Goal: Task Accomplishment & Management: Use online tool/utility

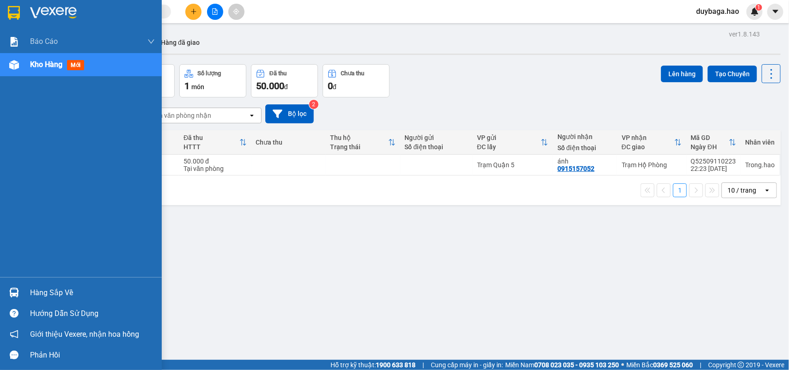
click at [12, 12] on img at bounding box center [14, 13] width 12 height 14
click at [2, 14] on div at bounding box center [81, 15] width 162 height 30
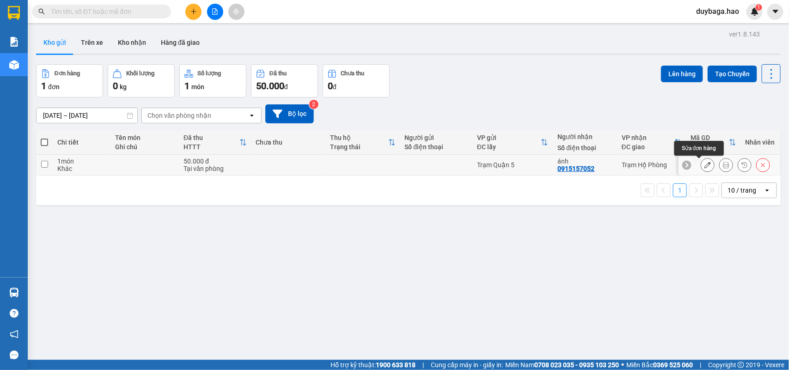
drag, startPoint x: 697, startPoint y: 163, endPoint x: 691, endPoint y: 163, distance: 6.0
click at [705, 163] on icon at bounding box center [708, 165] width 6 height 6
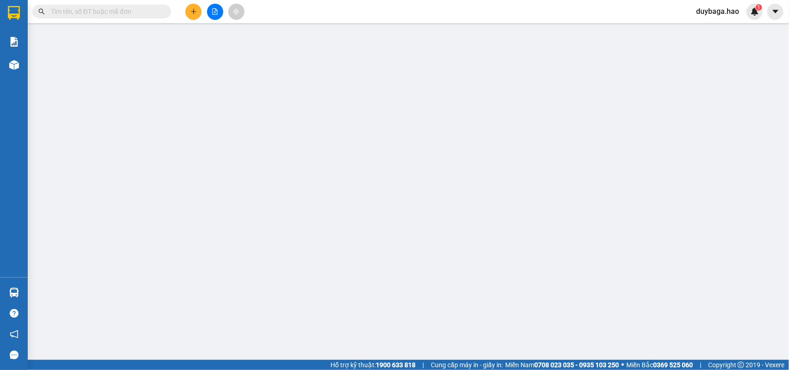
type input "0915157052"
type input "ánh"
type input "50.000"
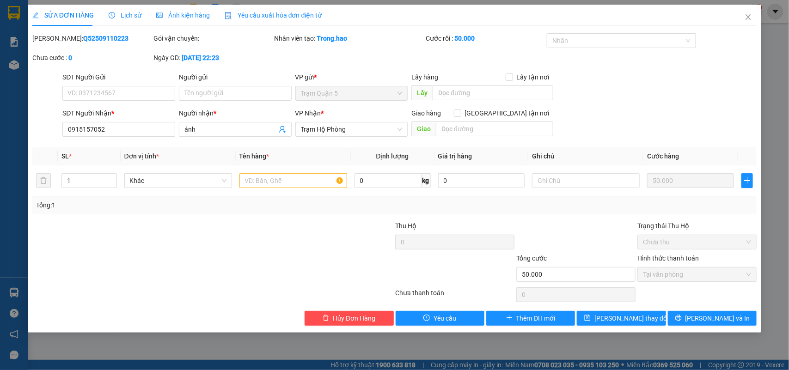
click at [168, 19] on div "Ảnh kiện hàng" at bounding box center [183, 15] width 54 height 10
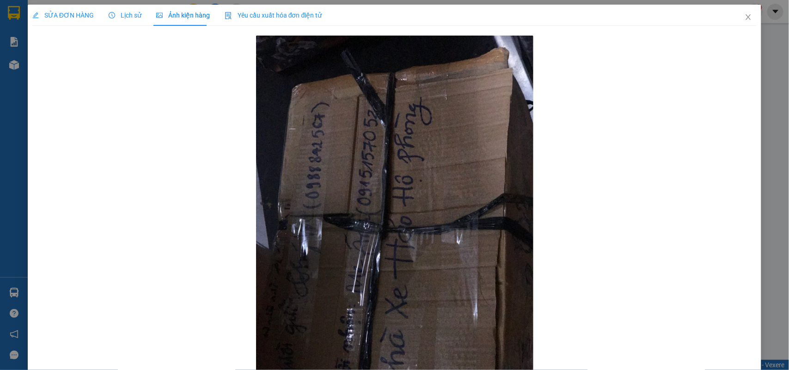
click at [125, 9] on div "Lịch sử" at bounding box center [125, 15] width 33 height 21
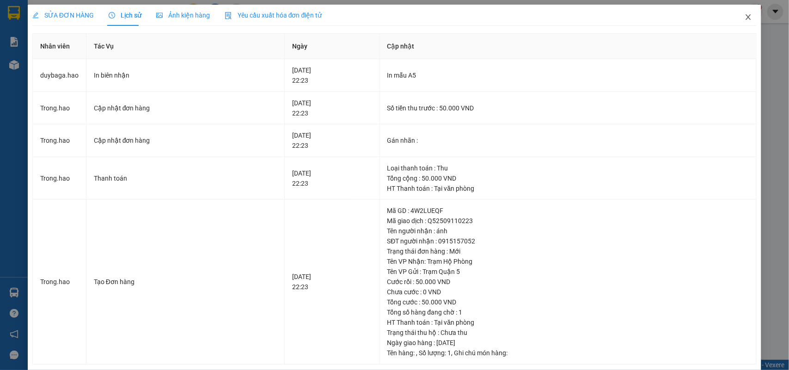
click at [745, 16] on icon "close" at bounding box center [748, 16] width 7 height 7
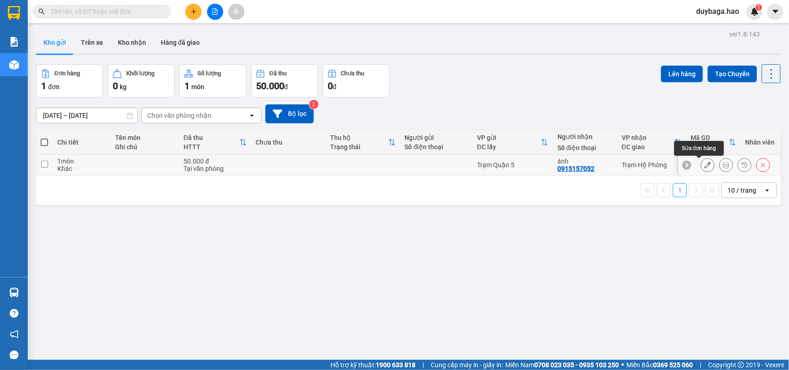
click at [705, 163] on icon at bounding box center [708, 165] width 6 height 6
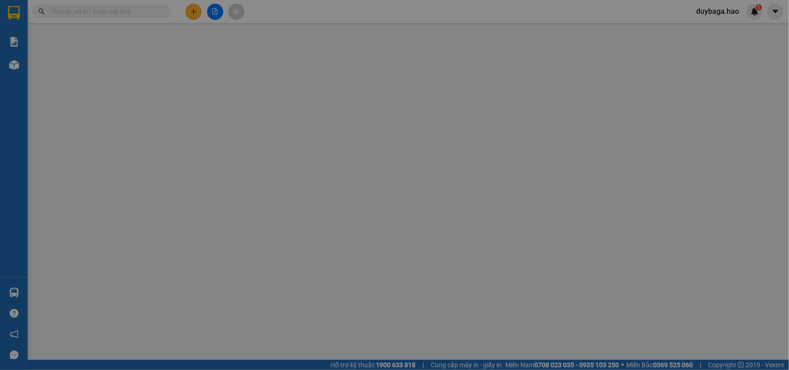
type input "0915157052"
type input "ánh"
type input "50.000"
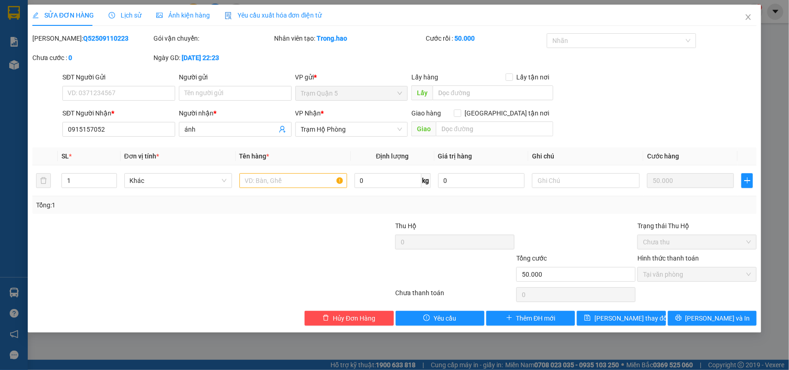
click at [194, 8] on div "Ảnh kiện hàng" at bounding box center [183, 15] width 54 height 21
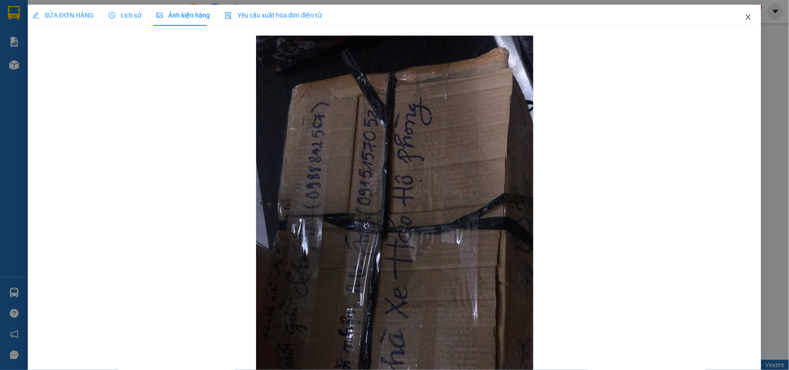
click at [745, 14] on icon "close" at bounding box center [748, 16] width 7 height 7
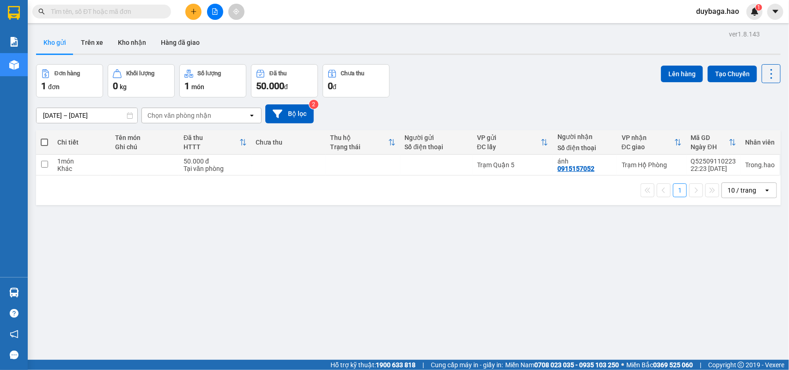
drag, startPoint x: 703, startPoint y: 301, endPoint x: 702, endPoint y: 290, distance: 11.2
click at [702, 290] on div "ver 1.8.143 Kho gửi Trên xe Kho nhận Hàng đã giao Đơn hàng 1 đơn Khối lượng 0 k…" at bounding box center [408, 213] width 752 height 370
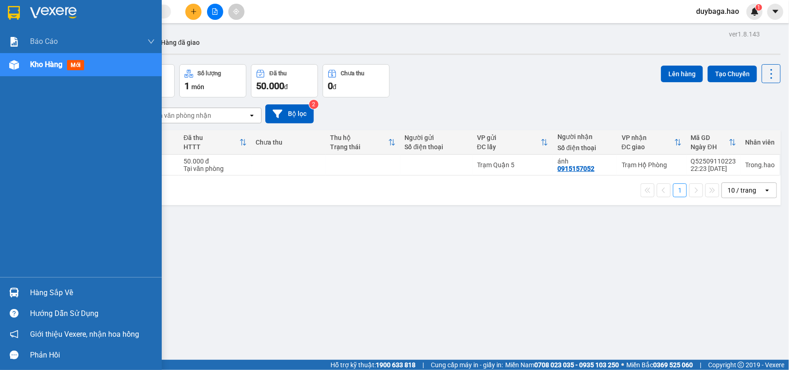
click at [33, 13] on img at bounding box center [53, 13] width 47 height 14
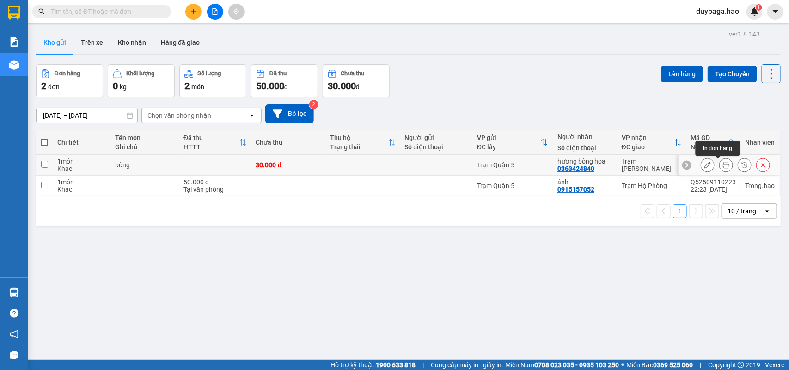
click at [723, 166] on icon at bounding box center [726, 165] width 6 height 6
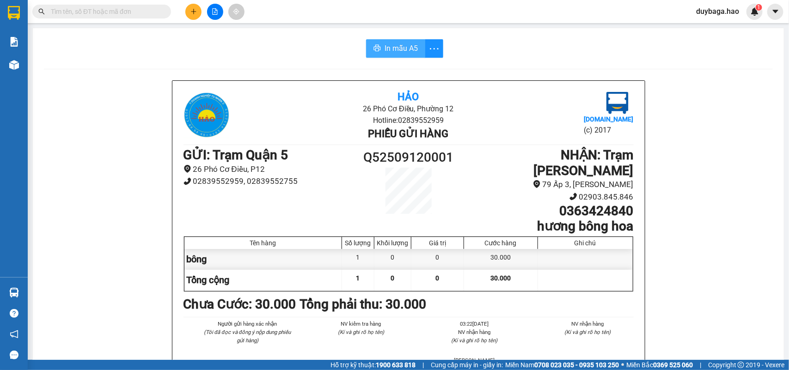
click at [394, 47] on span "In mẫu A5" at bounding box center [401, 49] width 33 height 12
click at [140, 14] on input "text" at bounding box center [105, 11] width 109 height 10
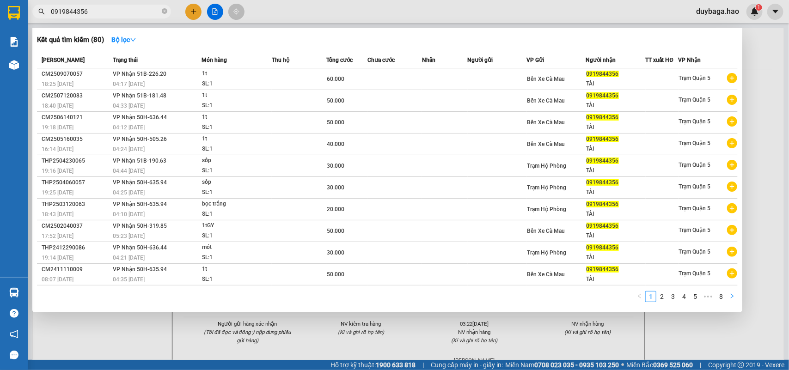
type input "0919844356"
click at [732, 296] on icon "right" at bounding box center [732, 297] width 6 height 6
click at [731, 291] on button "button" at bounding box center [732, 296] width 11 height 11
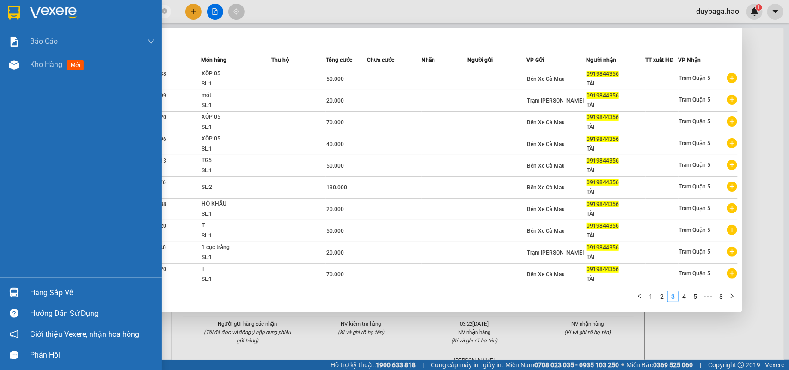
click at [13, 288] on img at bounding box center [14, 293] width 10 height 10
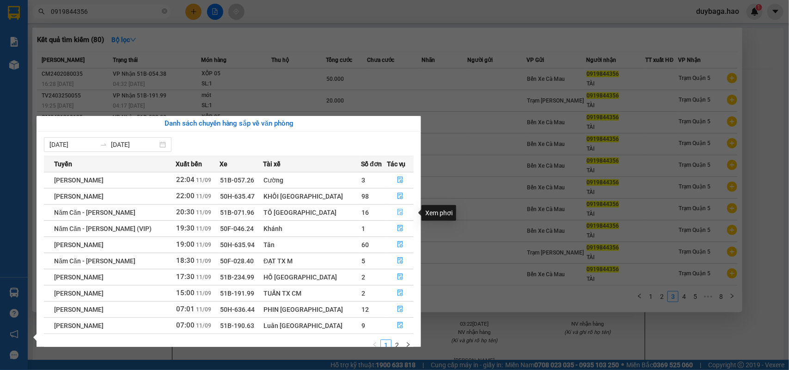
click at [398, 208] on button "button" at bounding box center [400, 212] width 26 height 15
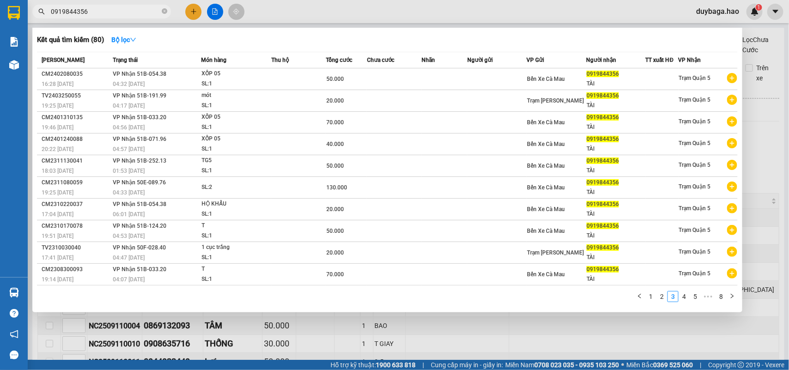
click at [213, 321] on div at bounding box center [394, 185] width 789 height 370
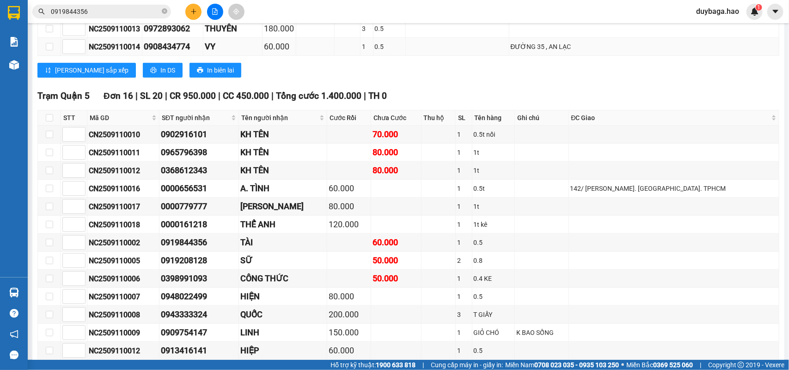
scroll to position [405, 0]
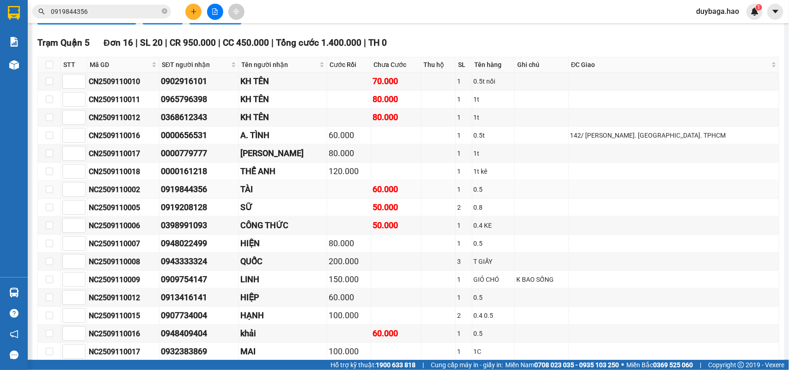
click at [135, 196] on div "NC2509110002" at bounding box center [123, 190] width 69 height 12
copy div "NC2509110002"
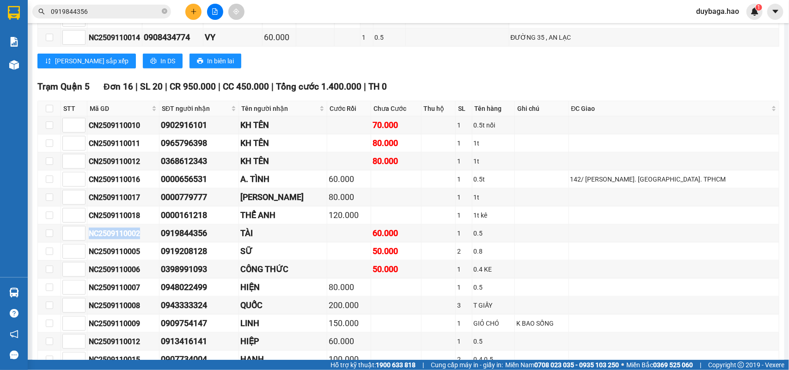
scroll to position [289, 0]
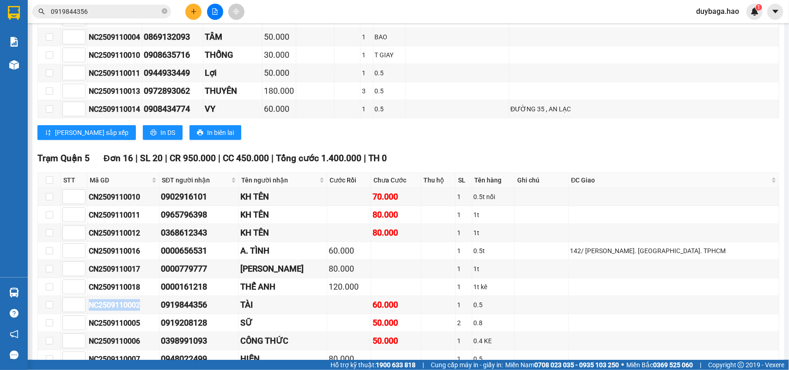
click at [132, 9] on input "0919844356" at bounding box center [105, 11] width 109 height 10
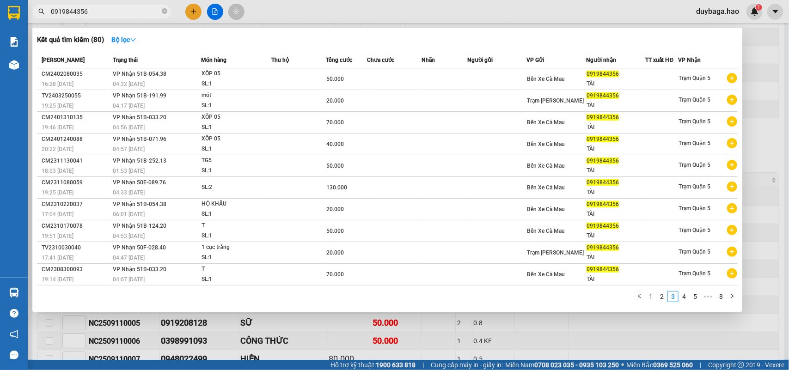
click at [164, 12] on icon "close-circle" at bounding box center [165, 11] width 6 height 6
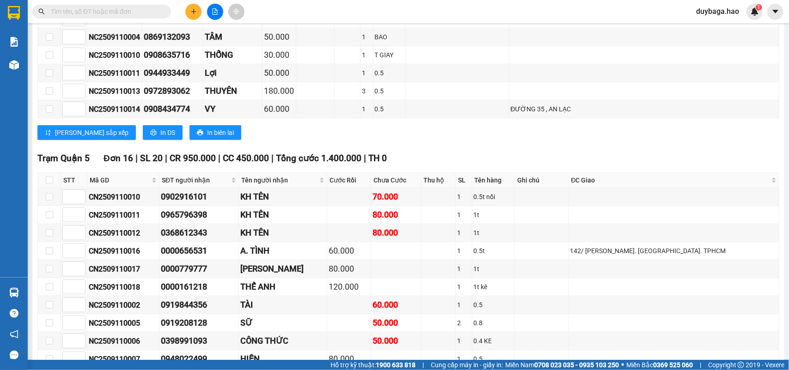
click at [154, 12] on input "text" at bounding box center [105, 11] width 109 height 10
paste input "NC2509110002"
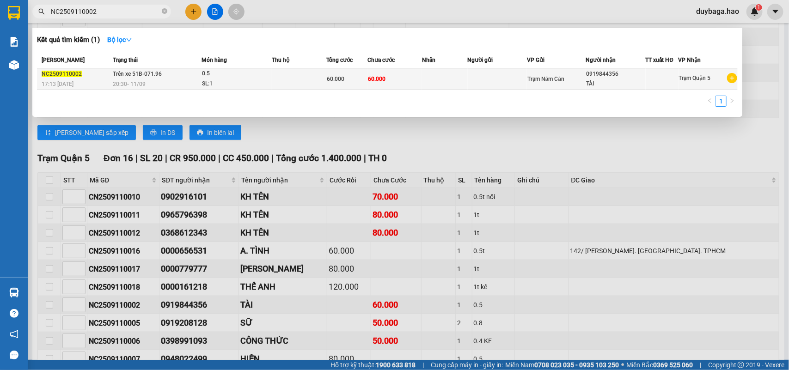
type input "NC2509110002"
click at [330, 72] on td "60.000" at bounding box center [346, 79] width 41 height 22
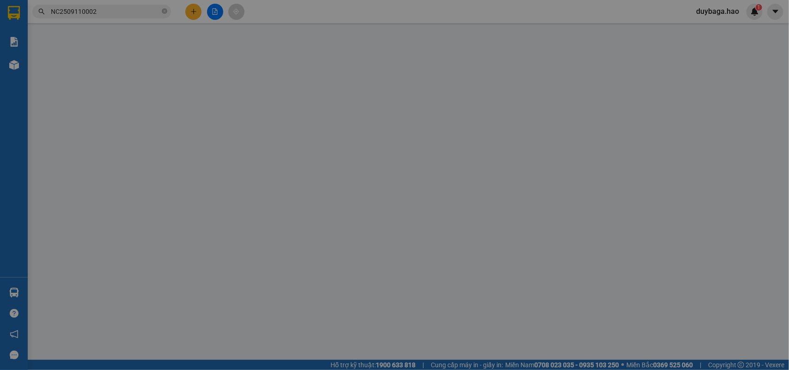
type input "0919844356"
type input "TÀI"
type input "60.000"
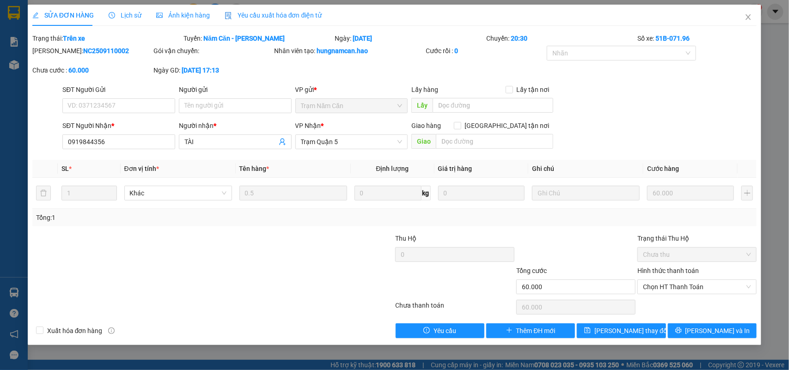
click at [190, 14] on span "Ảnh kiện hàng" at bounding box center [183, 15] width 54 height 7
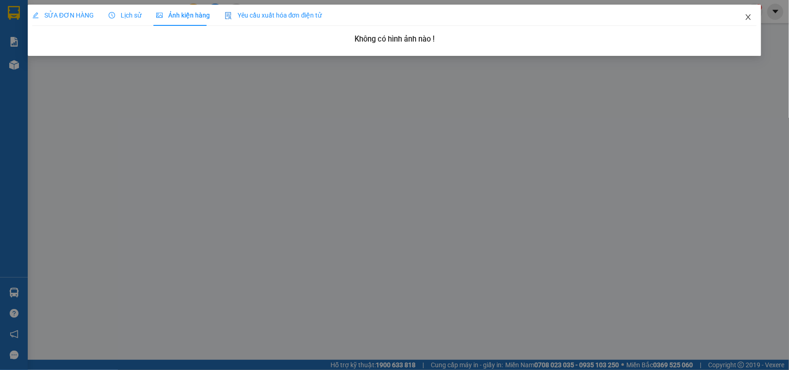
click at [741, 12] on span "Close" at bounding box center [749, 18] width 26 height 26
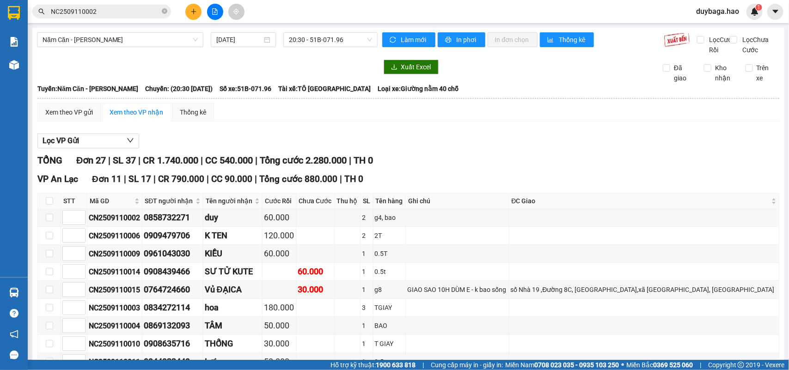
click at [121, 11] on input "NC2509110002" at bounding box center [105, 11] width 109 height 10
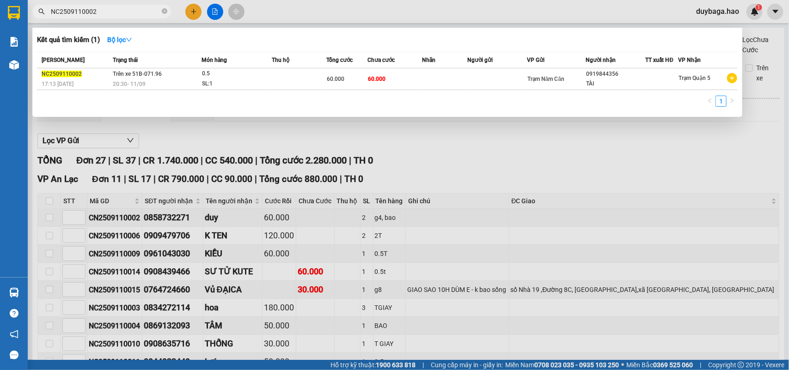
click at [260, 149] on div at bounding box center [394, 185] width 789 height 370
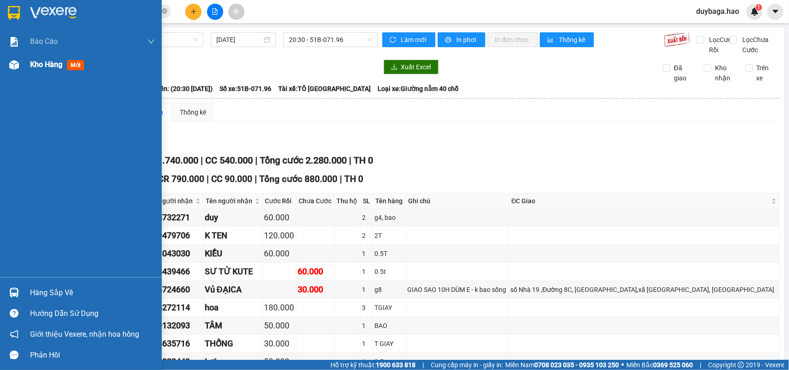
click at [29, 72] on div "Kho hàng mới" at bounding box center [81, 64] width 162 height 23
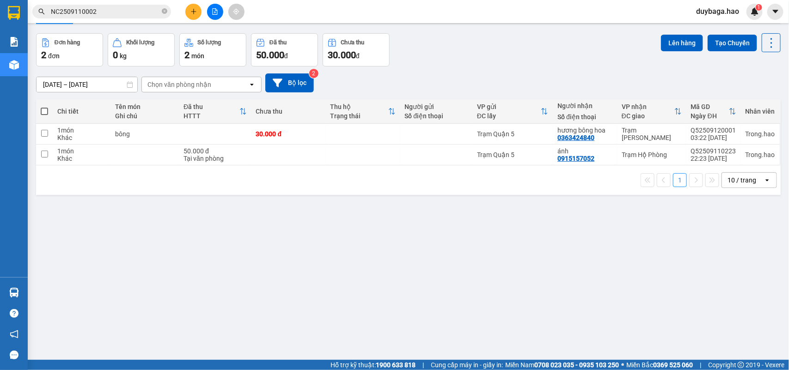
scroll to position [43, 0]
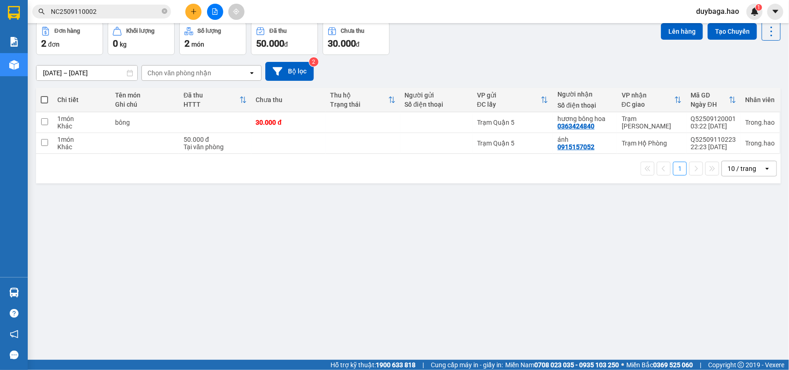
click at [151, 8] on input "NC2509110002" at bounding box center [105, 11] width 109 height 10
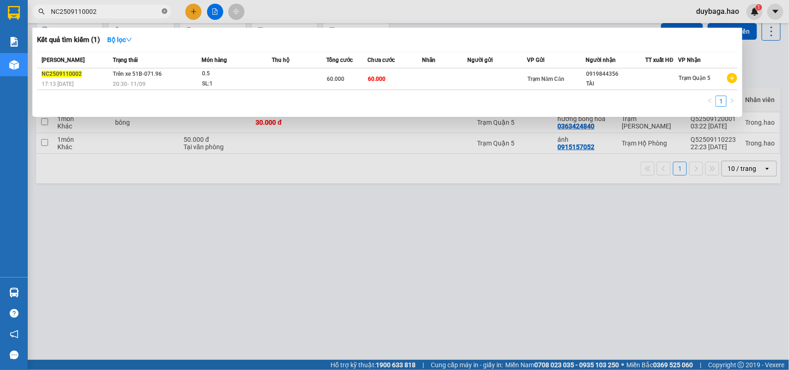
click at [165, 7] on span at bounding box center [165, 11] width 6 height 9
